Goal: Information Seeking & Learning: Compare options

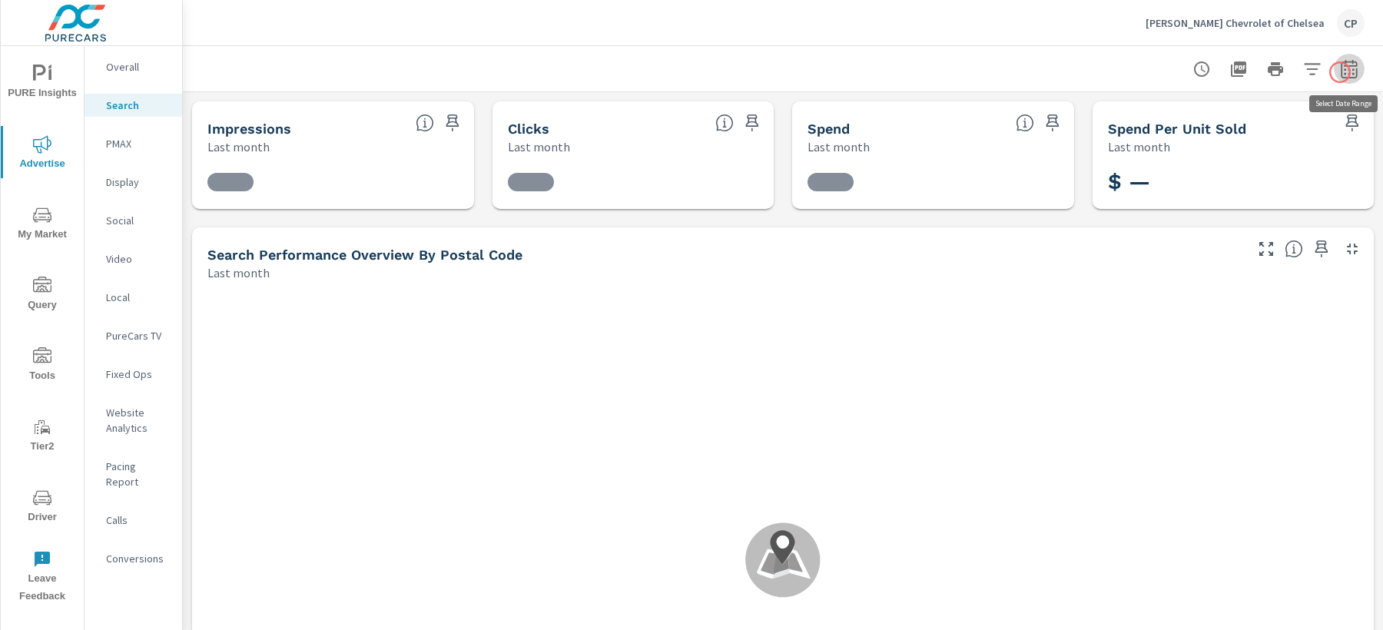
click at [1340, 72] on icon "button" at bounding box center [1349, 69] width 18 height 18
select select "Last month"
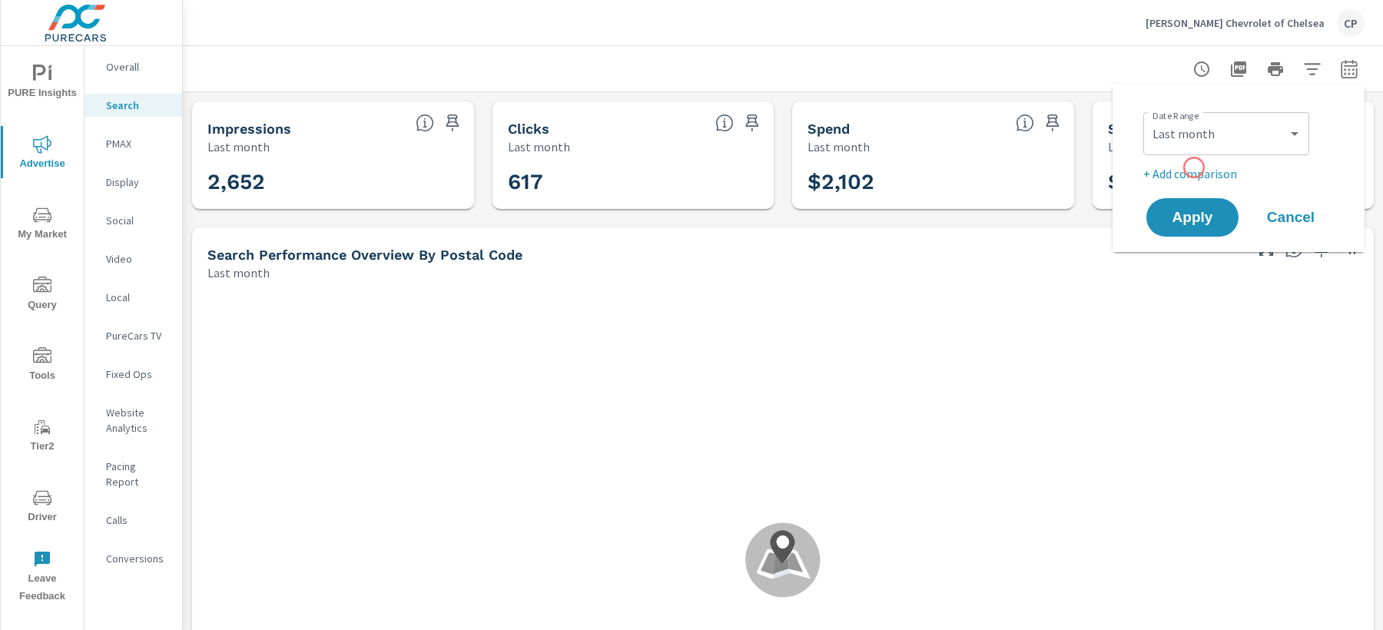
click at [1187, 170] on p "+ Add comparison" at bounding box center [1241, 173] width 197 height 18
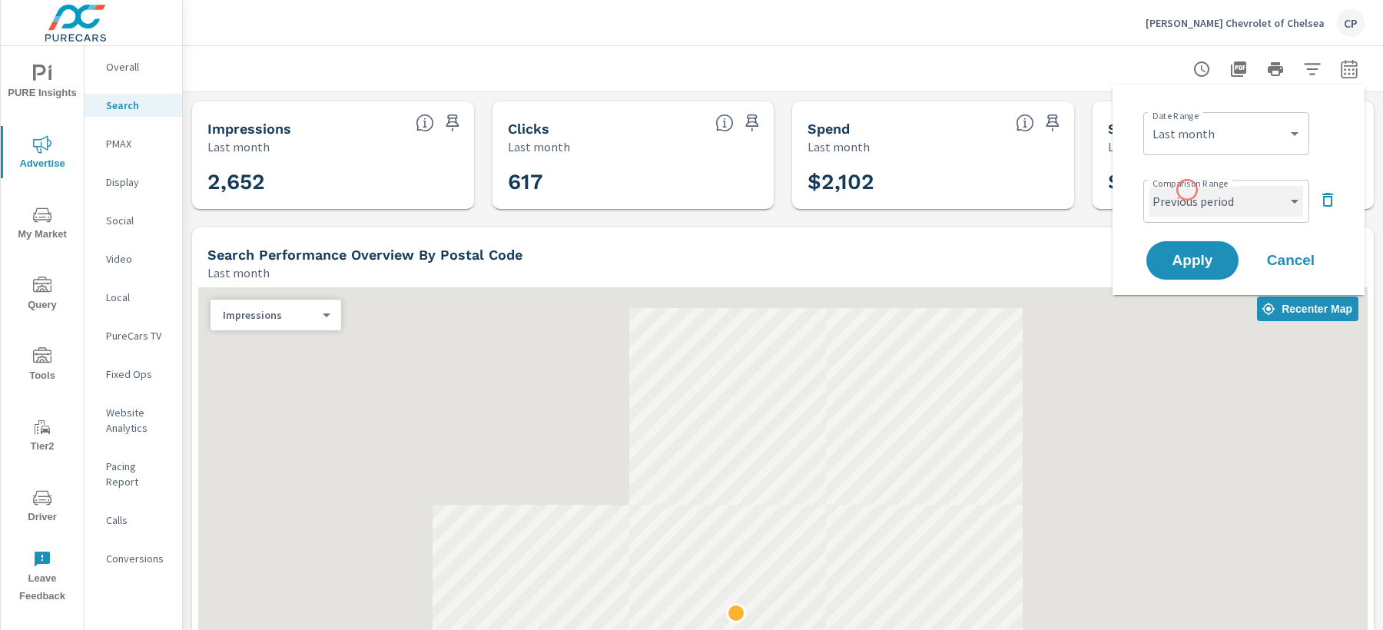
click at [1186, 193] on select "Custom Previous period Previous month Previous year" at bounding box center [1226, 201] width 154 height 31
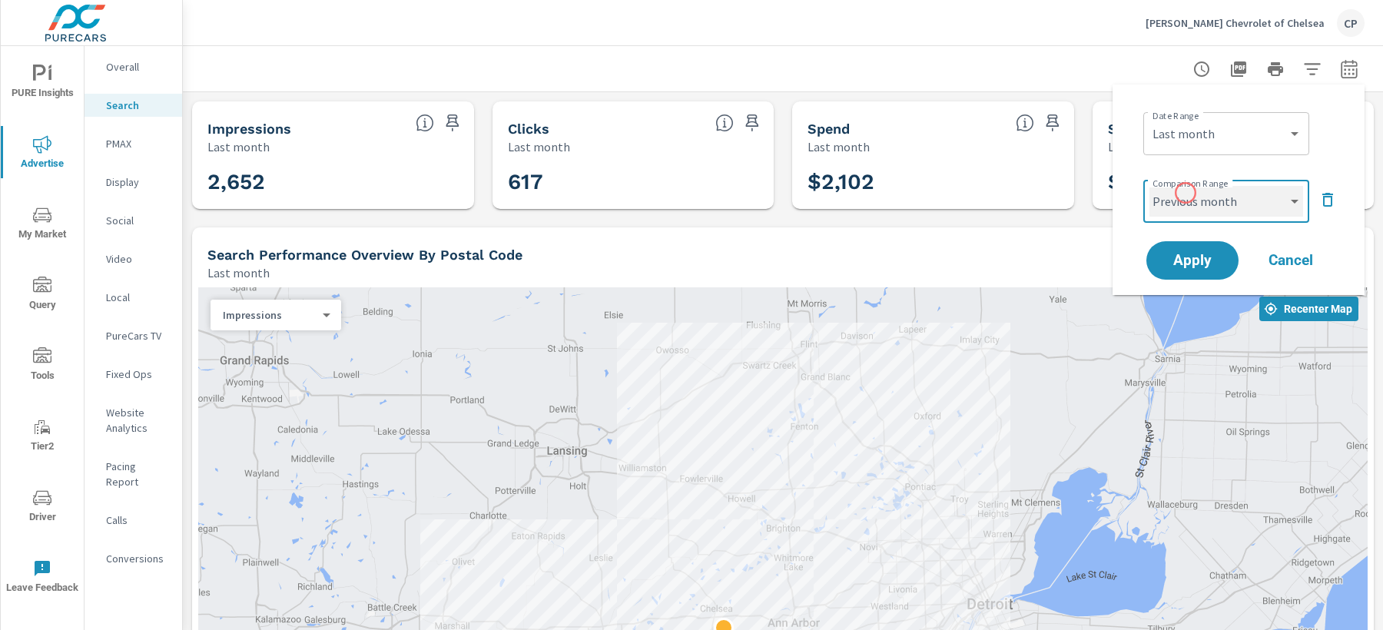
click at [1149, 186] on select "Custom Previous period Previous month Previous year" at bounding box center [1226, 201] width 154 height 31
select select "Previous month"
click at [1185, 254] on span "Apply" at bounding box center [1192, 261] width 61 height 14
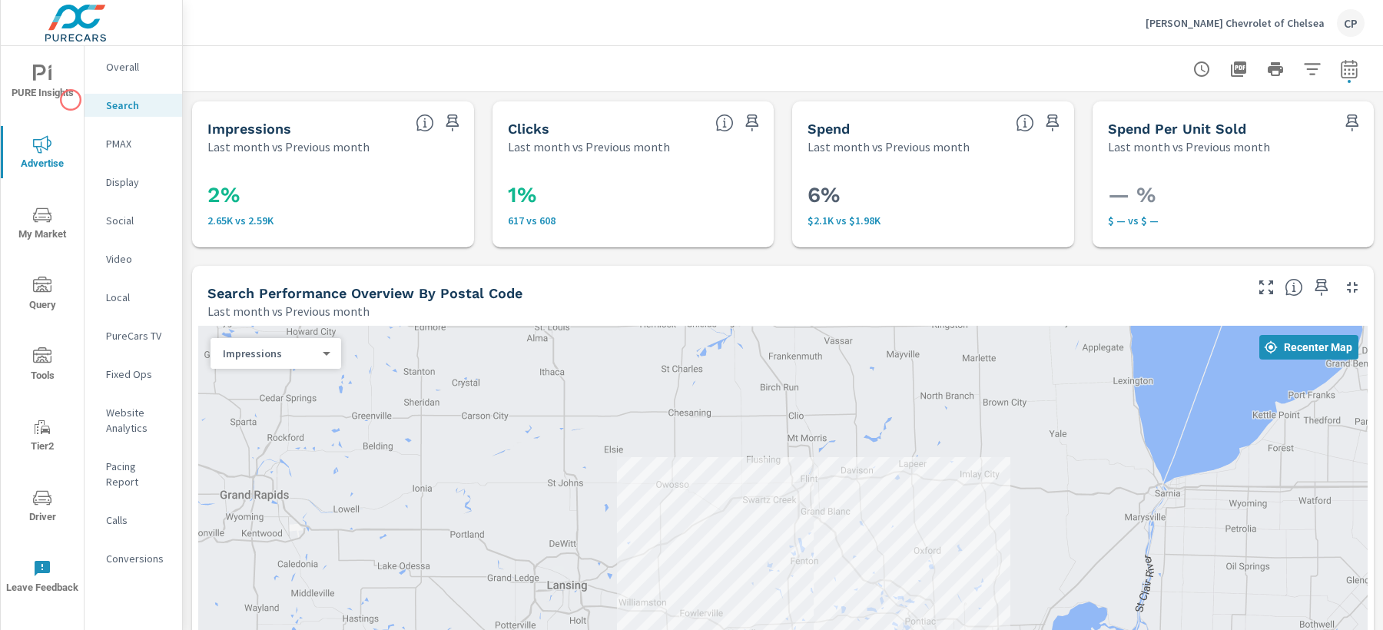
click at [68, 97] on span "PURE Insights" at bounding box center [42, 84] width 74 height 38
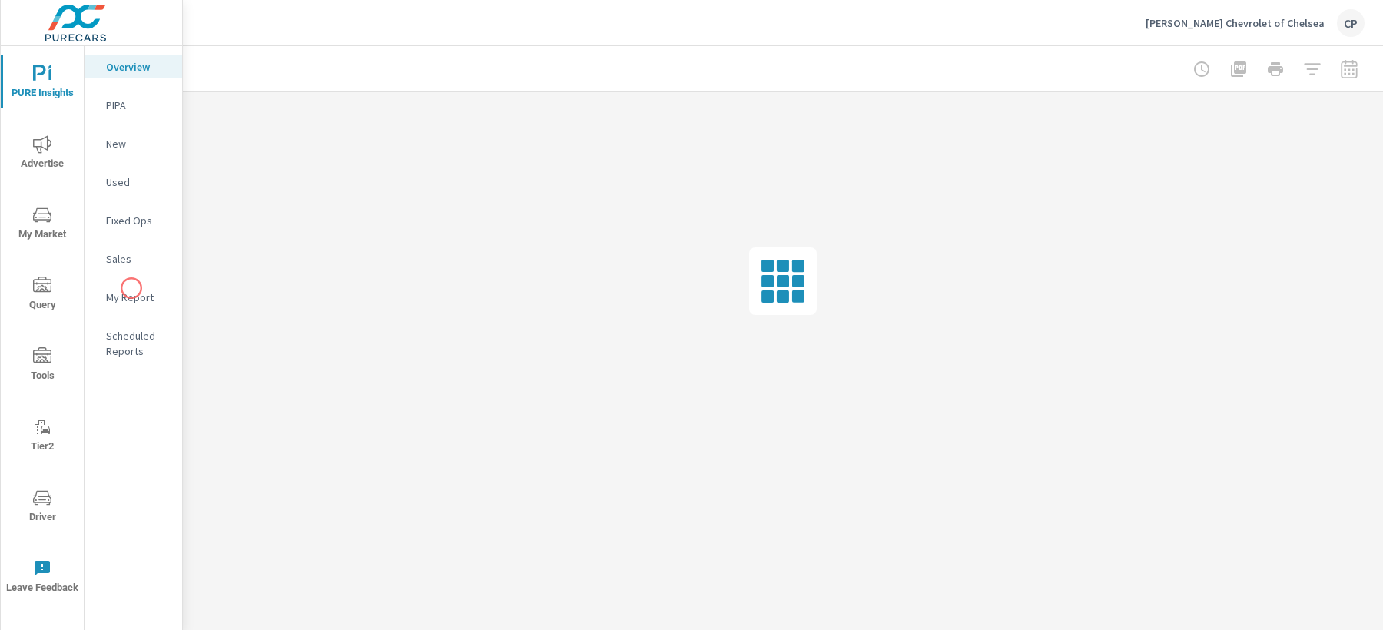
click at [131, 289] on div "My Report" at bounding box center [134, 297] width 98 height 23
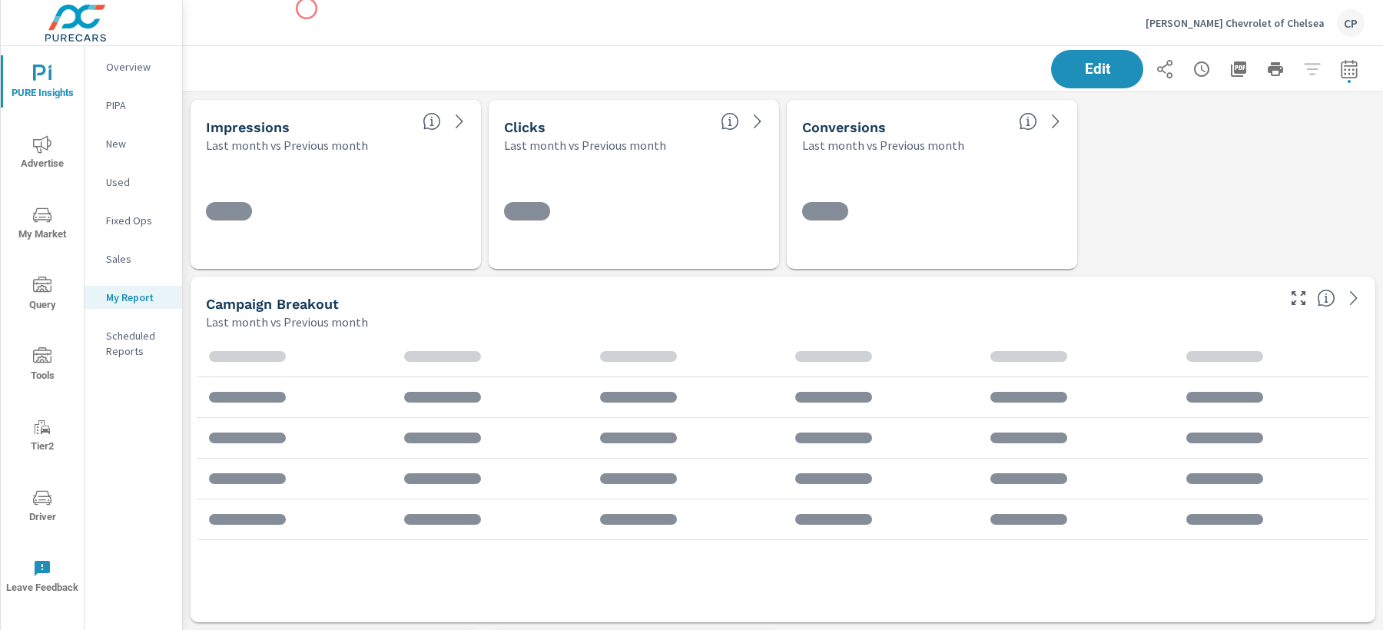
scroll to position [2658, 1201]
